Goal: Task Accomplishment & Management: Complete application form

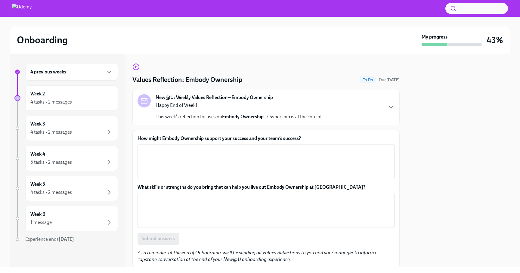
click at [393, 109] on icon "button" at bounding box center [391, 107] width 7 height 7
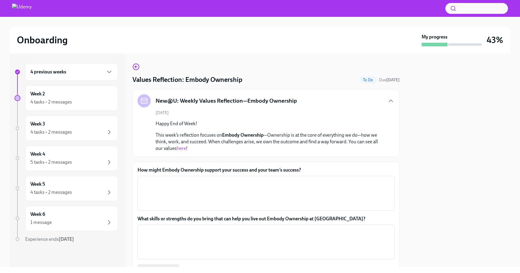
click at [185, 148] on link "here" at bounding box center [181, 148] width 9 height 6
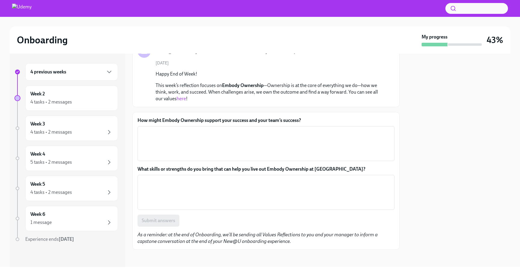
scroll to position [52, 0]
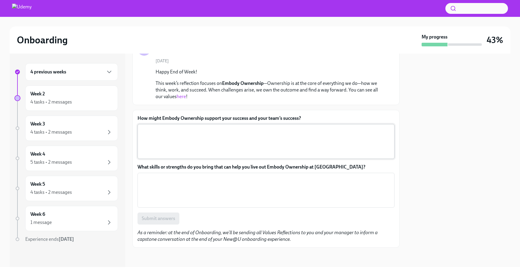
click at [216, 130] on textarea "How might Embody Ownership support your success and your team’s success?" at bounding box center [266, 141] width 250 height 29
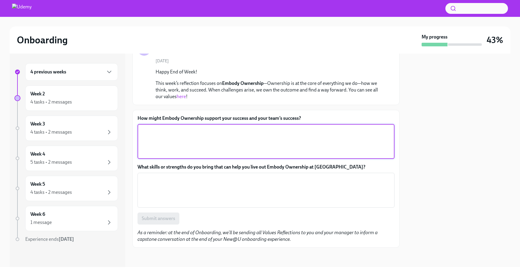
click at [228, 134] on textarea "How might Embody Ownership support your success and your team’s success?" at bounding box center [266, 141] width 250 height 29
click at [201, 137] on textarea "How might Embody Ownership support your success and your team’s success?" at bounding box center [266, 141] width 250 height 29
click at [112, 77] on div "4 previous weeks" at bounding box center [71, 71] width 93 height 17
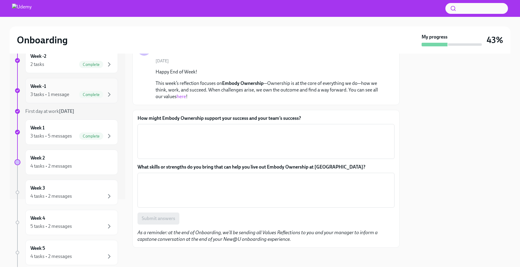
scroll to position [71, 0]
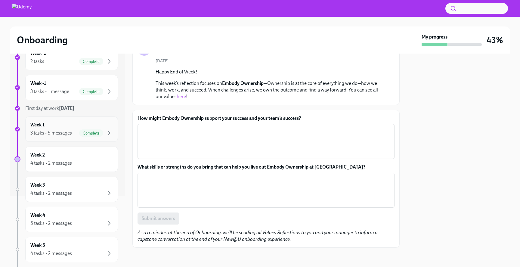
click at [69, 122] on div "Week 1 3 tasks • 5 messages Complete" at bounding box center [71, 129] width 83 height 15
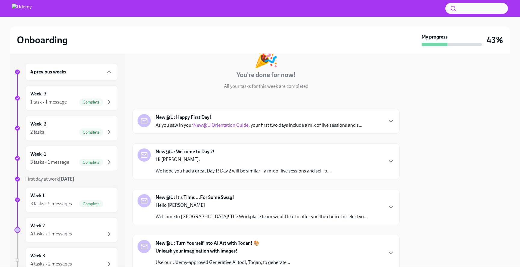
scroll to position [45, 0]
click at [245, 119] on div "New@U: Happy First Day! As you saw in your New@U Orientation Guide , your first…" at bounding box center [259, 121] width 207 height 14
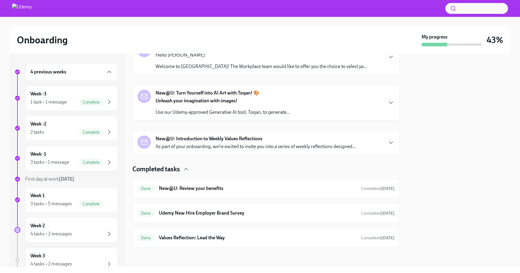
scroll to position [421, 0]
click at [345, 24] on div "New@U: Welcome to Day 2! Hi [PERSON_NAME], We hope you had a great Day 1! Day 2…" at bounding box center [266, 11] width 257 height 26
click at [382, 70] on div "New@U: It's Time....For Some Swag! Hello [PERSON_NAME] Welcome to [GEOGRAPHIC_D…" at bounding box center [266, 57] width 257 height 26
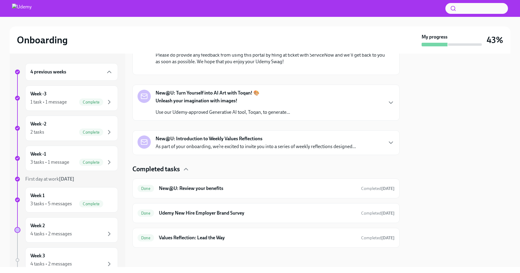
scroll to position [947, 0]
click at [384, 99] on div "New@U: Turn Yourself into AI Art with Toqan! 🎨 Unleash your imagination with im…" at bounding box center [266, 103] width 257 height 26
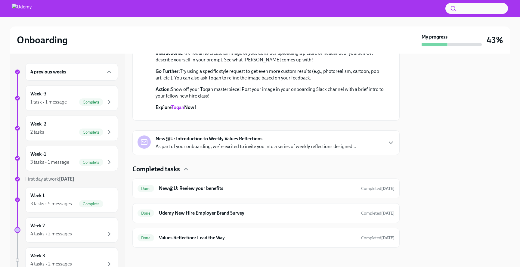
scroll to position [1156, 0]
click at [388, 142] on icon "button" at bounding box center [391, 142] width 7 height 7
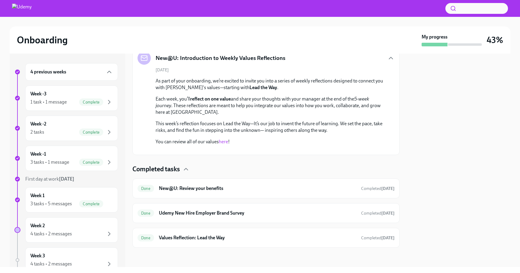
scroll to position [1329, 0]
click at [298, 189] on h6 "New@U: Review your benefits" at bounding box center [258, 188] width 198 height 7
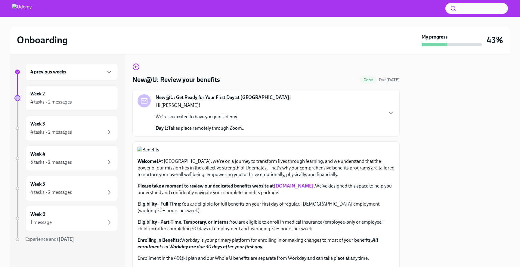
click at [311, 122] on div "New@U: Get Ready for Your First Day at [GEOGRAPHIC_DATA]! Hi [PERSON_NAME]! We'…" at bounding box center [266, 112] width 257 height 37
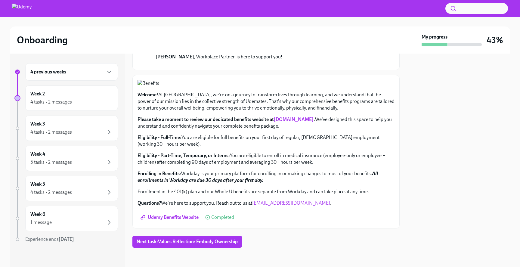
scroll to position [553, 0]
click at [106, 102] on icon "button" at bounding box center [109, 101] width 7 height 7
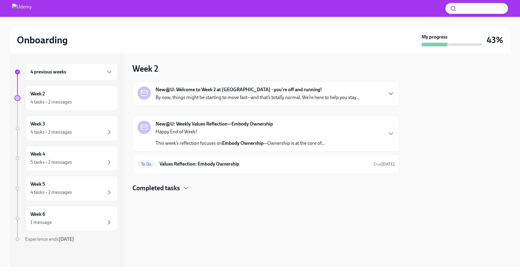
click at [308, 91] on div "New@U: Welcome to Week 2 at [GEOGRAPHIC_DATA] - you're off and running! By now,…" at bounding box center [258, 93] width 204 height 14
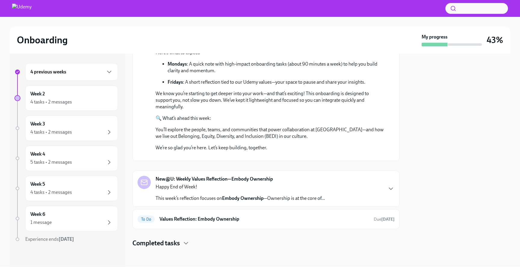
scroll to position [191, 0]
click at [361, 190] on div "New@U: Weekly Values Reflection—Embody Ownership Happy End of Week! This week’s…" at bounding box center [266, 189] width 257 height 26
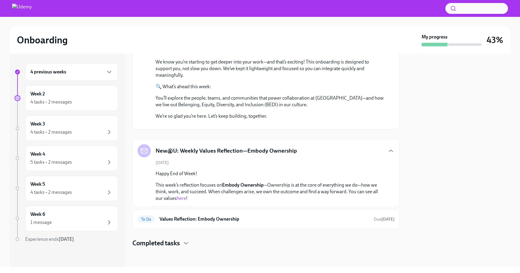
scroll to position [222, 0]
drag, startPoint x: 171, startPoint y: 241, endPoint x: 174, endPoint y: 240, distance: 3.7
click at [171, 241] on h4 "Completed tasks" at bounding box center [156, 243] width 48 height 9
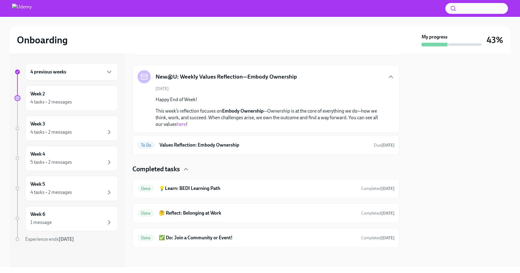
scroll to position [296, 0]
click at [277, 147] on h6 "Values Reflection: Embody Ownership" at bounding box center [265, 145] width 210 height 7
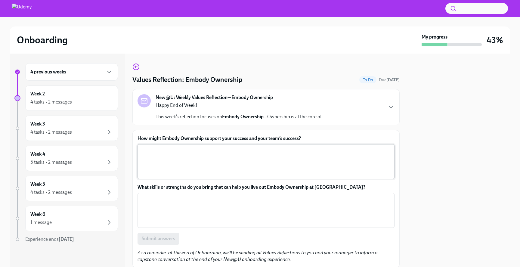
scroll to position [20, 0]
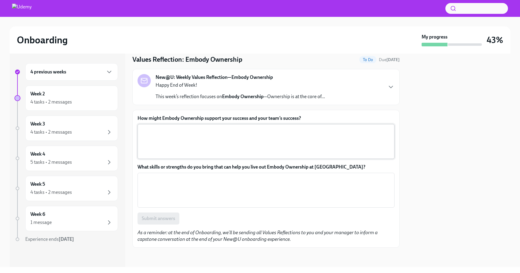
click at [244, 141] on textarea "How might Embody Ownership support your success and your team’s success?" at bounding box center [266, 141] width 250 height 29
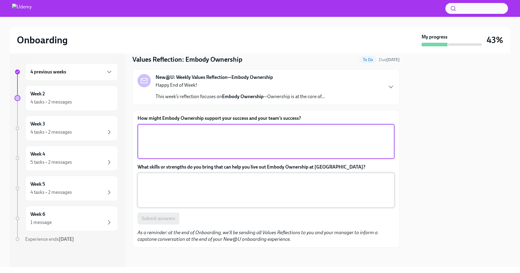
click at [187, 189] on textarea "What skills or strengths do you bring that can help you live out Embody Ownersh…" at bounding box center [266, 190] width 250 height 29
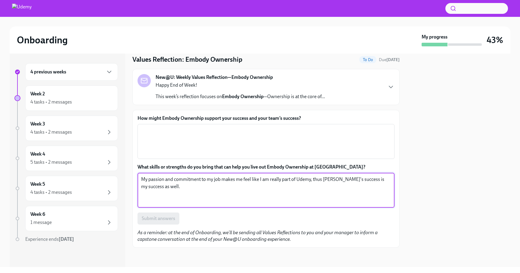
type textarea "My passion and commitment to my job makes me feel like I am really part of Udem…"
drag, startPoint x: 154, startPoint y: 188, endPoint x: 139, endPoint y: 181, distance: 16.3
click at [139, 181] on div "My passion and commitment to my job makes me feel like I am really part of Udem…" at bounding box center [266, 190] width 257 height 35
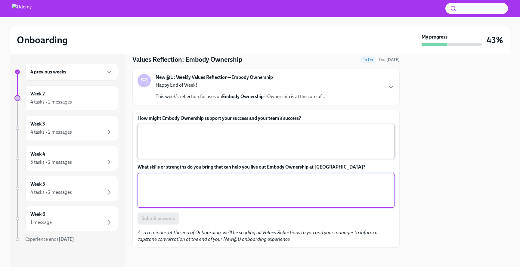
click at [150, 135] on textarea "How might Embody Ownership support your success and your team’s success?" at bounding box center [266, 141] width 250 height 29
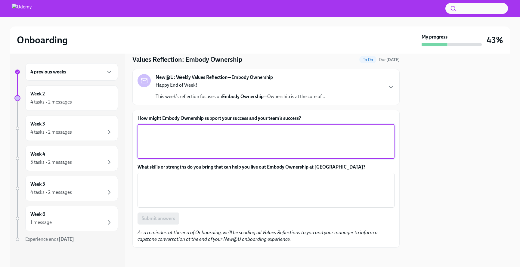
paste textarea "My passion and commitment to my job makes me feel like I am really part of Udem…"
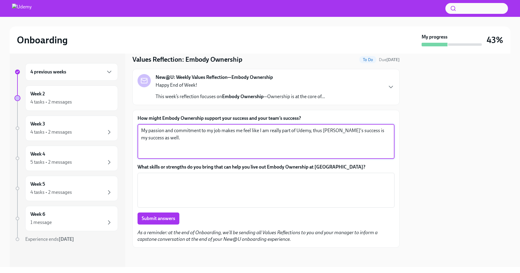
click at [156, 138] on textarea "My passion and commitment to my job makes me feel like I am really part of Udem…" at bounding box center [266, 141] width 250 height 29
type textarea "My passion and commitment to my job makes me feel like I am really part of Udem…"
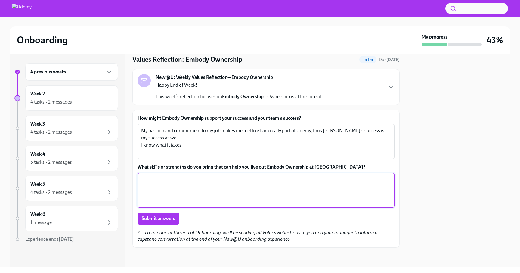
click at [173, 181] on textarea "What skills or strengths do you bring that can help you live out Embody Ownersh…" at bounding box center [266, 190] width 250 height 29
type textarea "t"
type textarea "Throughout my professional career, I have learned that"
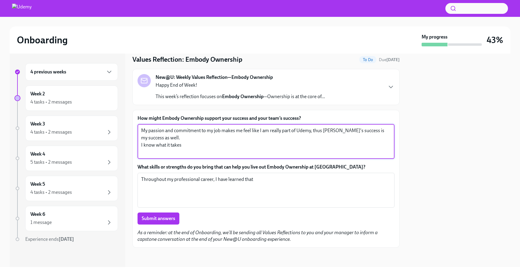
drag, startPoint x: 185, startPoint y: 146, endPoint x: 136, endPoint y: 132, distance: 51.4
click at [136, 132] on div "How might Embody Ownership support your success and your team’s success? My pas…" at bounding box center [265, 179] width 267 height 138
